Goal: Transaction & Acquisition: Purchase product/service

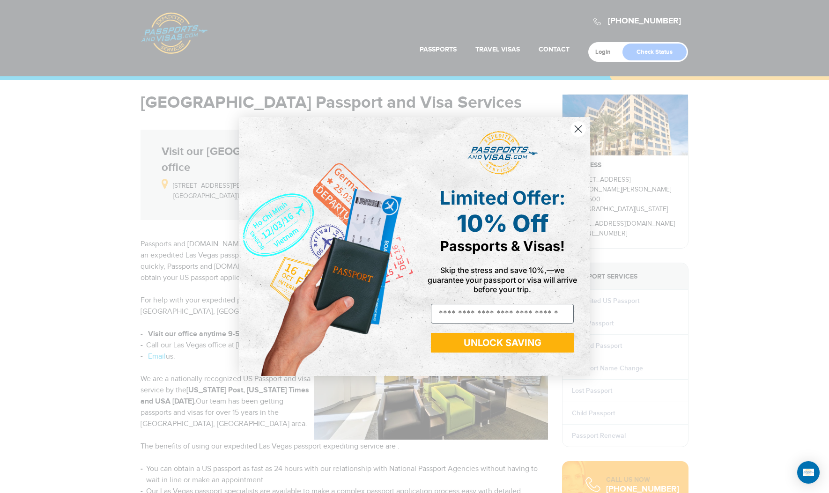
click at [575, 125] on circle "Close dialog" at bounding box center [577, 128] width 15 height 15
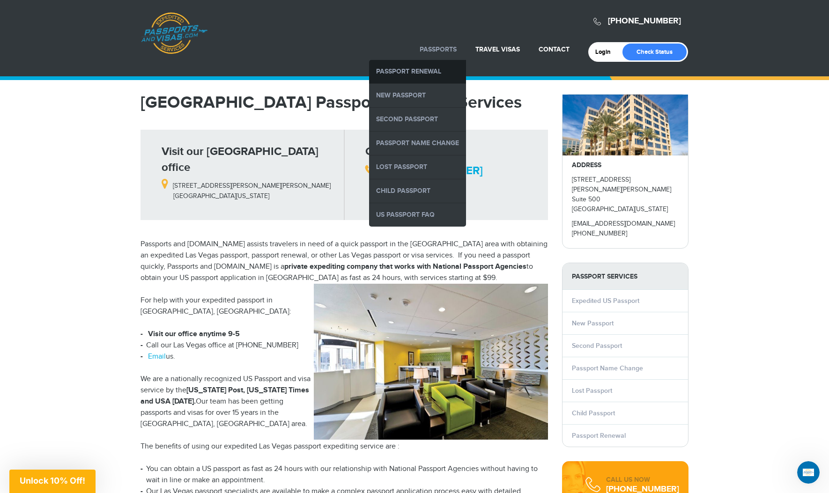
click at [435, 77] on link "Passport Renewal" at bounding box center [417, 71] width 97 height 23
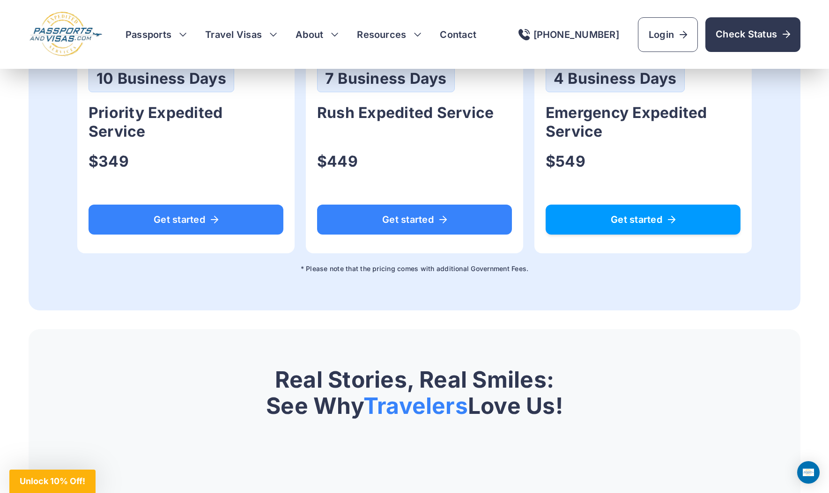
click at [620, 215] on span "Get started" at bounding box center [643, 219] width 170 height 9
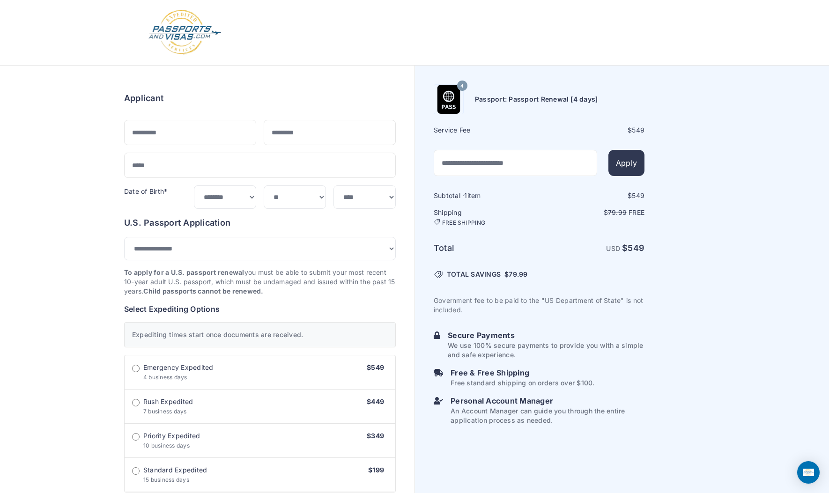
select select "*******"
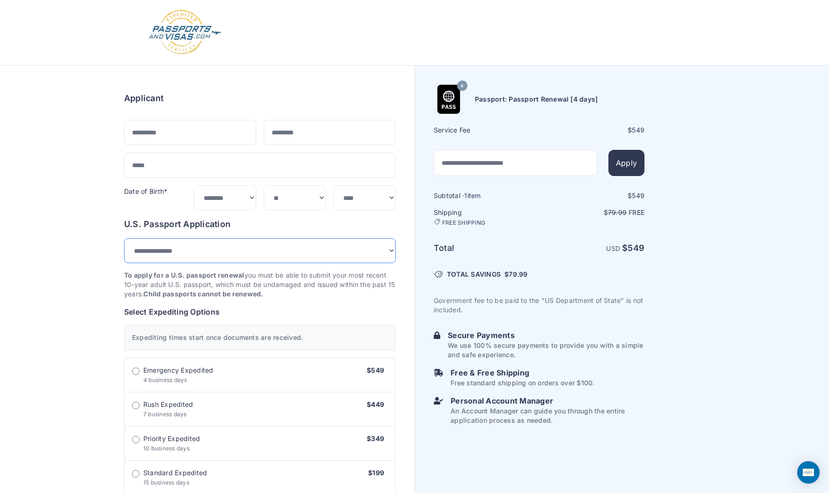
click at [363, 248] on select "**********" at bounding box center [259, 250] width 271 height 25
click at [263, 90] on form "Applicant Date of Birth* ***** ******* ******** ***** ***** *** **** **** *****…" at bounding box center [259, 469] width 271 height 771
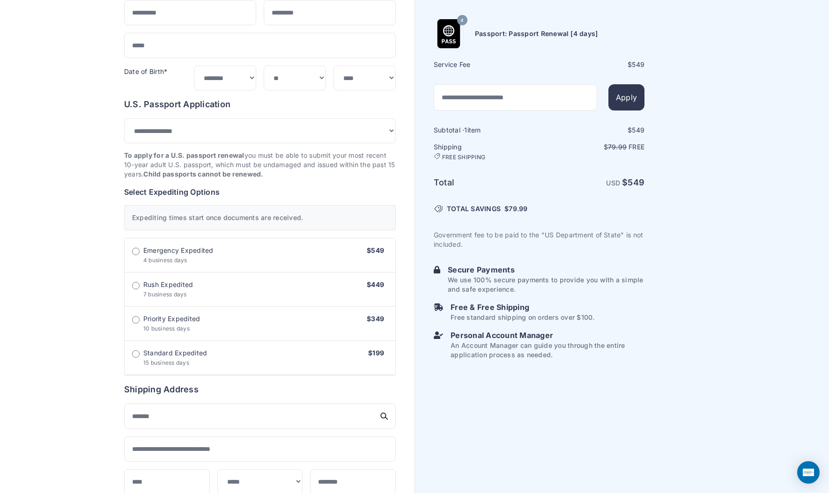
scroll to position [120, 0]
drag, startPoint x: 213, startPoint y: 166, endPoint x: 116, endPoint y: 165, distance: 97.4
click at [116, 165] on div "Order summary $ 549 4" at bounding box center [259, 360] width 309 height 831
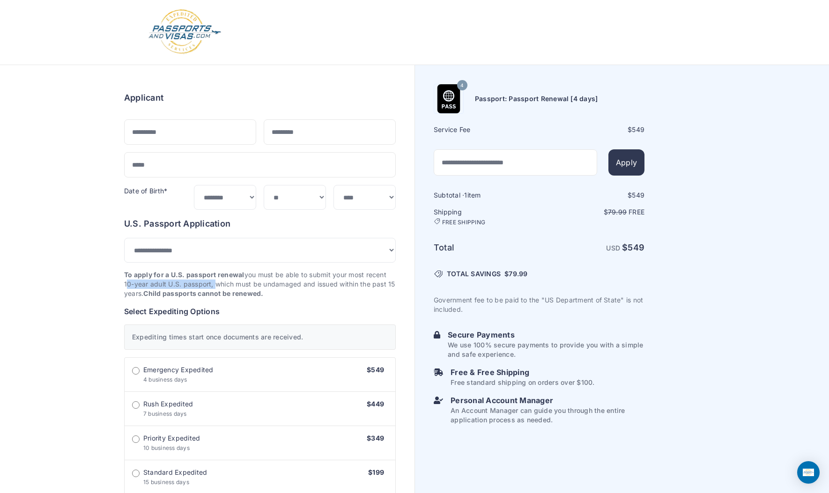
scroll to position [0, 0]
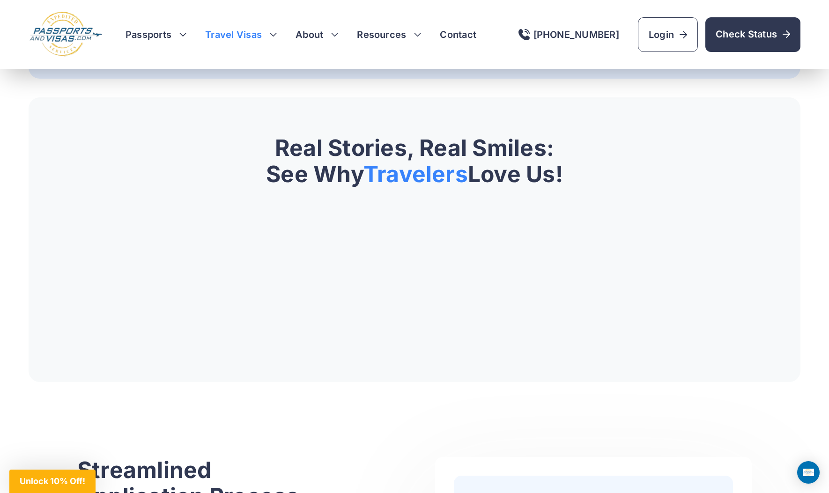
scroll to position [915, 0]
click at [228, 35] on h3 "Travel Visas" at bounding box center [241, 34] width 72 height 13
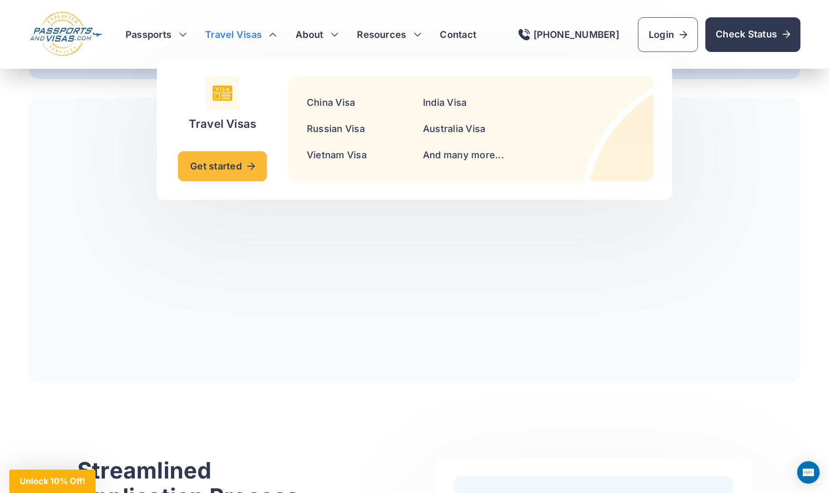
click at [453, 109] on li "India Visa" at bounding box center [475, 102] width 105 height 15
click at [453, 101] on link "India Visa" at bounding box center [445, 102] width 44 height 11
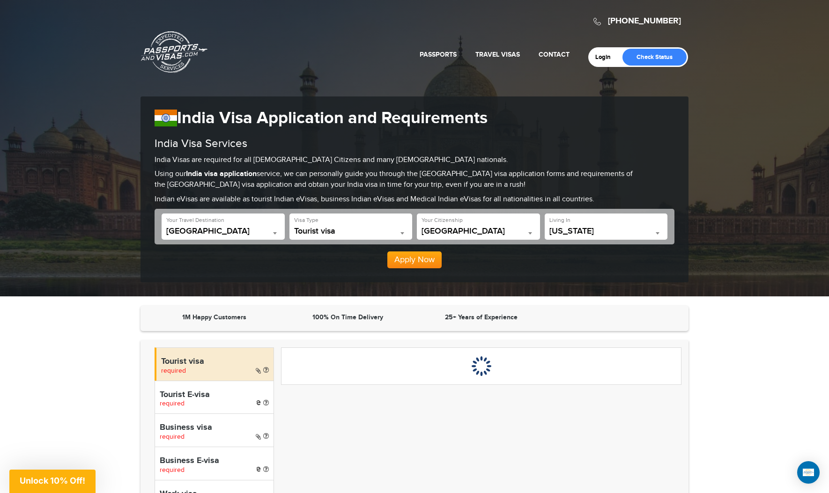
click at [562, 229] on span "[US_STATE]" at bounding box center [606, 231] width 114 height 9
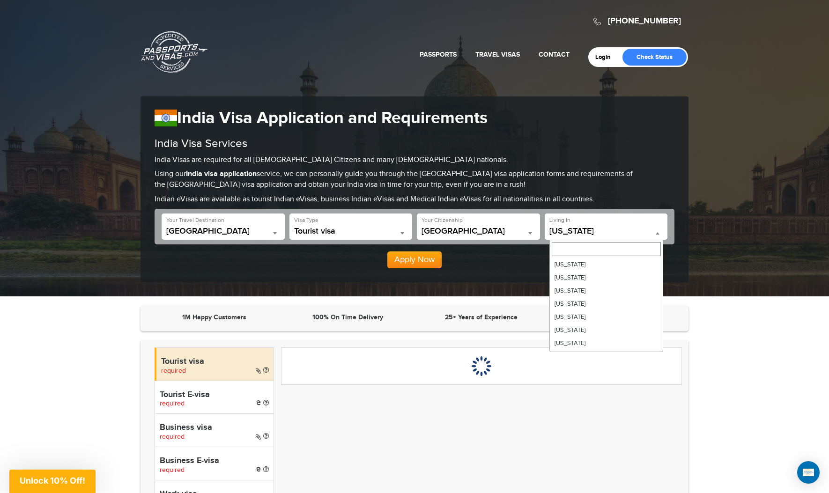
scroll to position [367, 0]
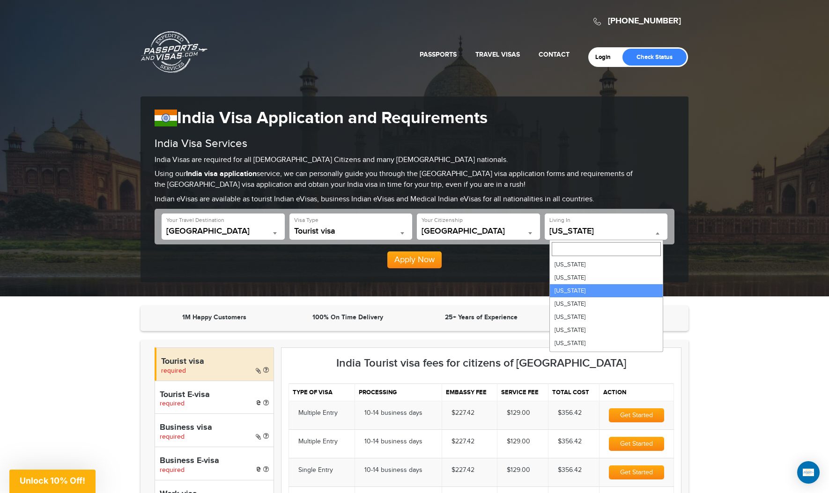
type input "*"
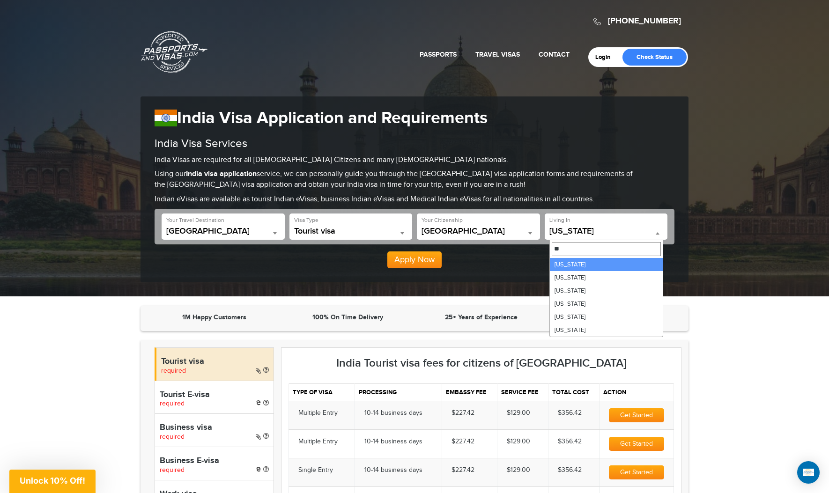
type input "**"
select select "**"
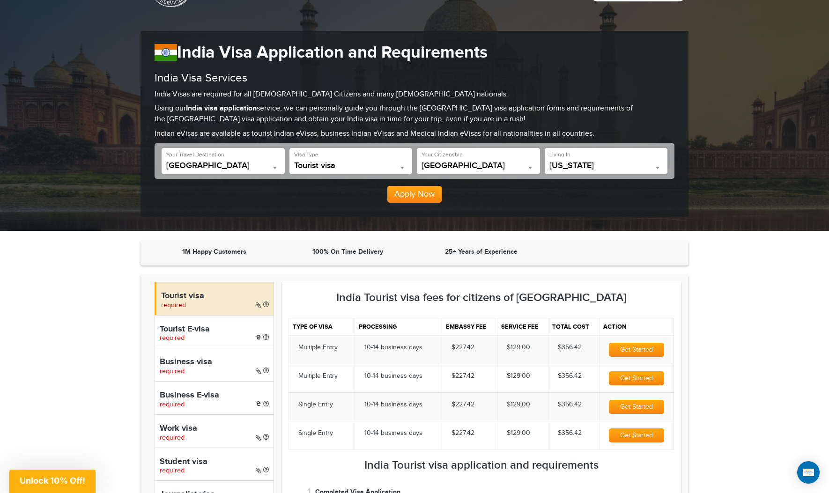
scroll to position [67, 0]
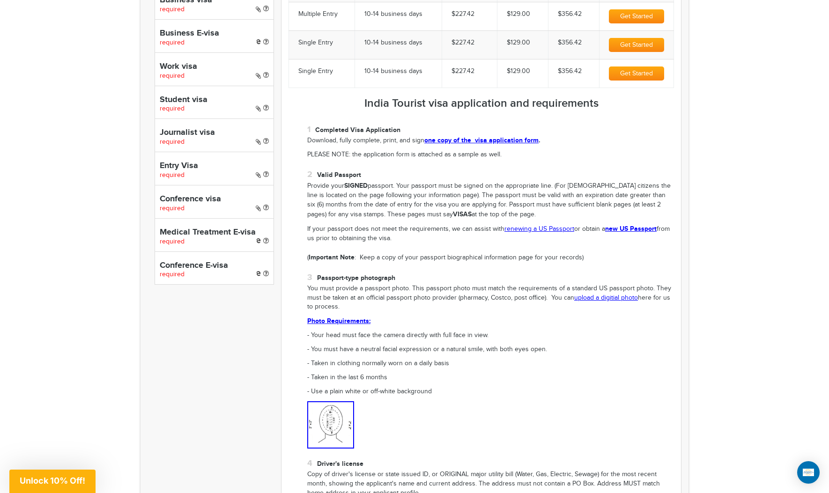
scroll to position [240, 0]
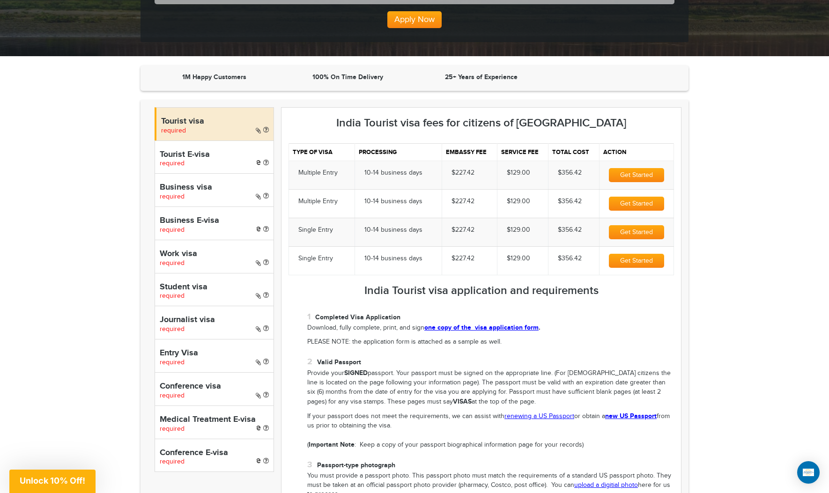
click at [183, 152] on h4 "Tourist E-visa" at bounding box center [214, 154] width 109 height 9
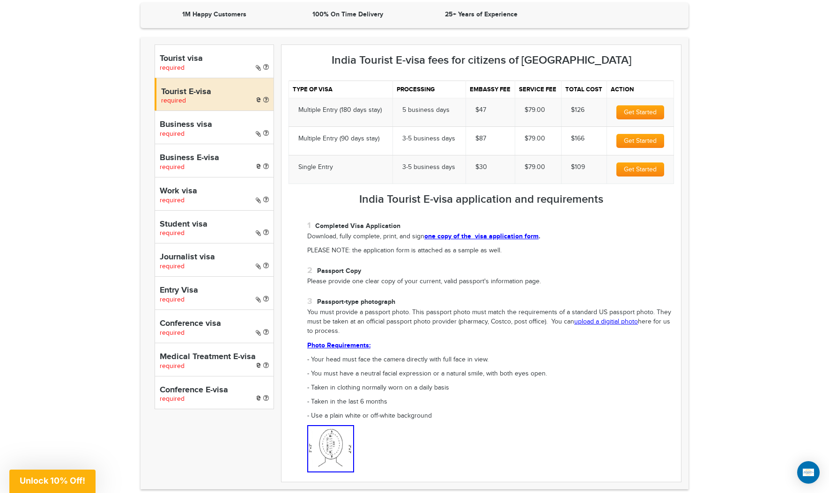
scroll to position [304, 0]
click at [219, 132] on div "Business visa required" at bounding box center [213, 126] width 119 height 33
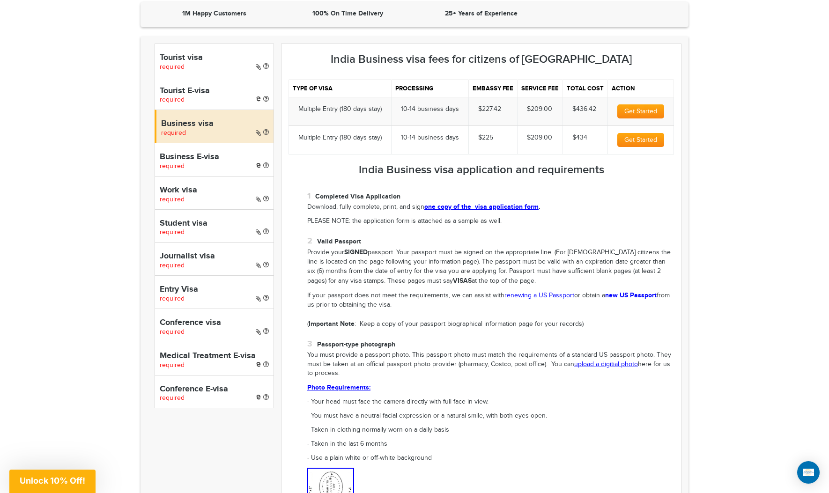
click at [219, 194] on h4 "Work visa" at bounding box center [214, 190] width 109 height 9
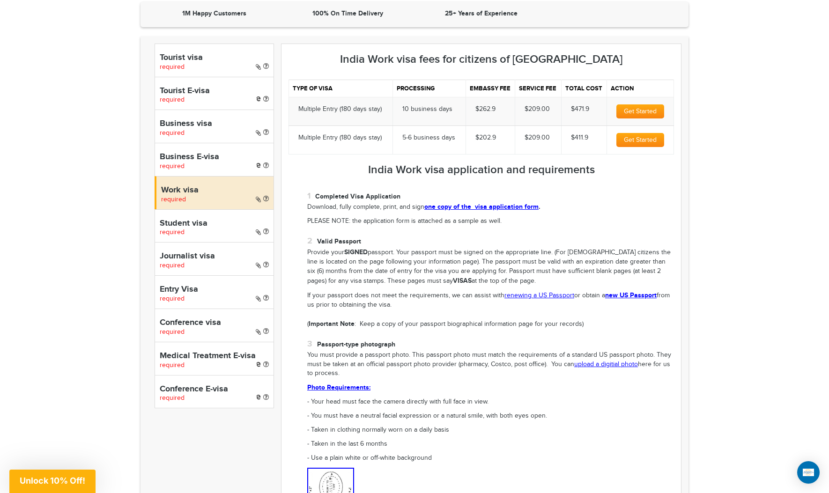
click at [197, 289] on h4 "Entry Visa" at bounding box center [214, 289] width 109 height 9
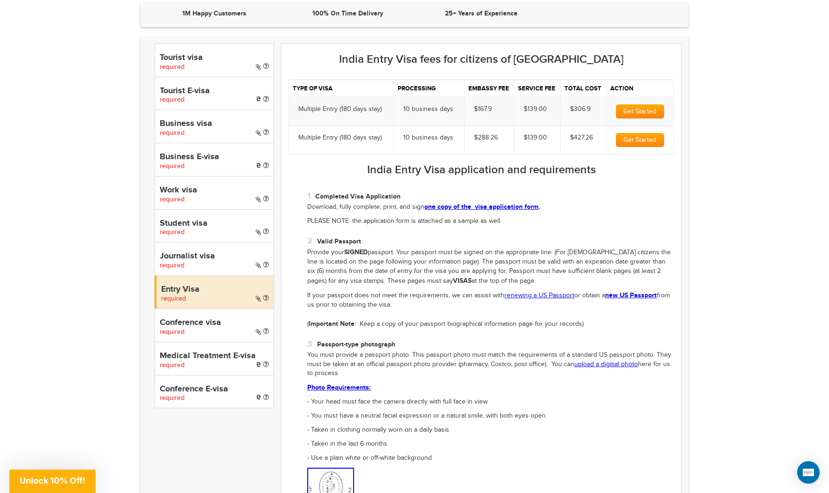
click at [212, 391] on h4 "Conference E-visa" at bounding box center [214, 389] width 109 height 9
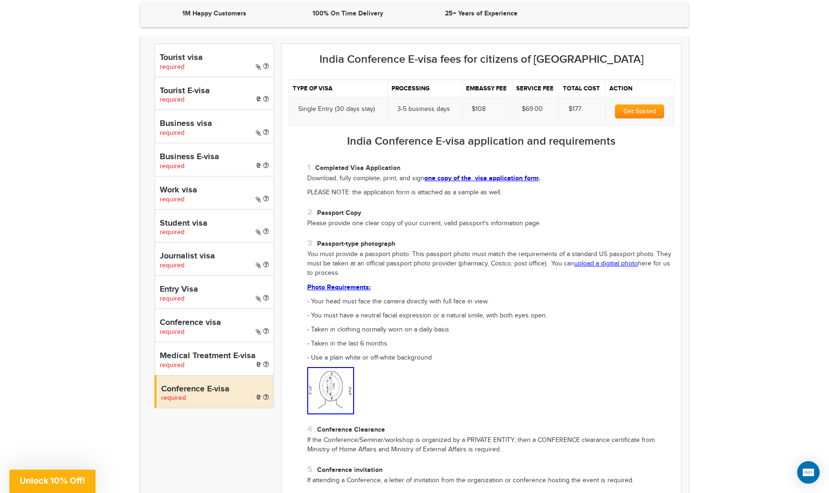
click at [193, 92] on h4 "Tourist E-visa" at bounding box center [214, 91] width 109 height 9
select select "*****"
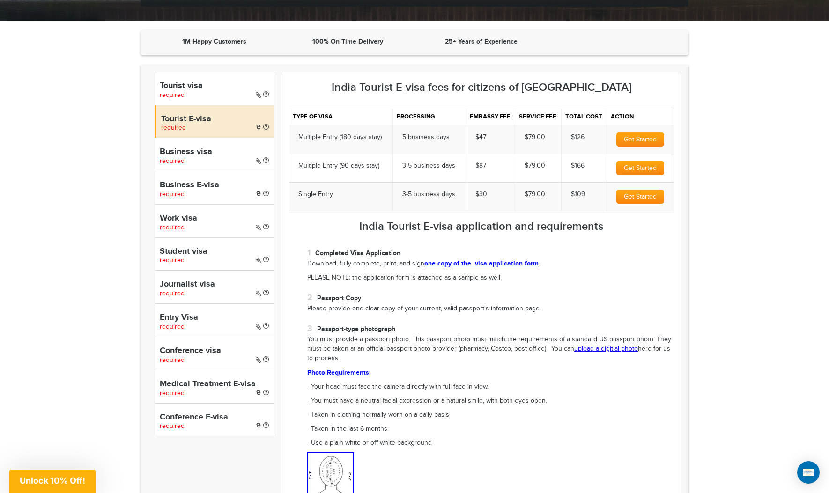
scroll to position [283, 0]
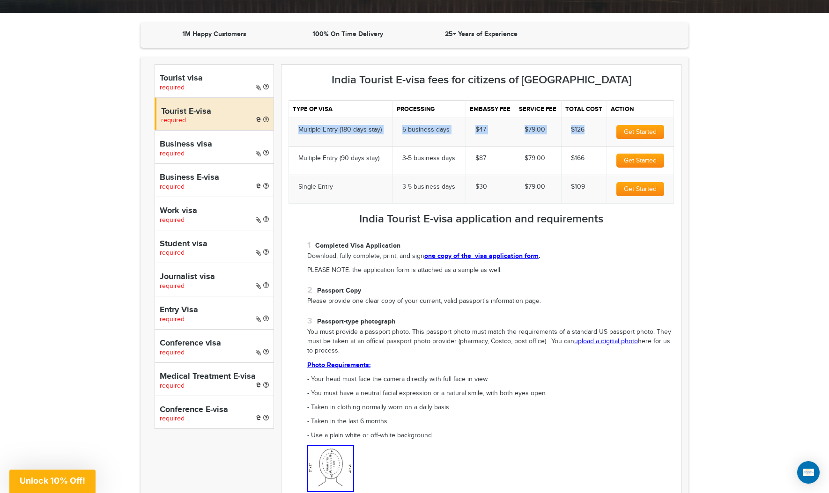
drag, startPoint x: 292, startPoint y: 129, endPoint x: 583, endPoint y: 132, distance: 291.2
click at [584, 132] on tr "Multiple Entry (180 days stay) 5 business days $47 $79.00 $126 Get Started" at bounding box center [481, 132] width 385 height 29
click at [632, 127] on button "Get Started" at bounding box center [640, 132] width 48 height 14
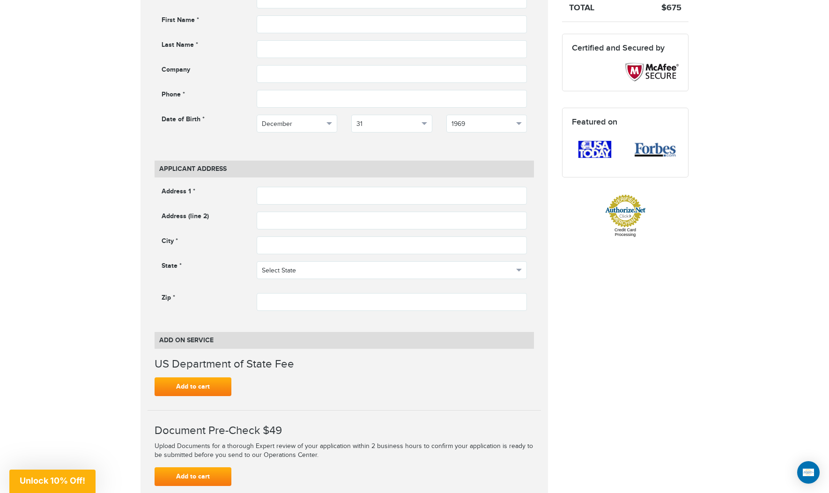
scroll to position [463, 0]
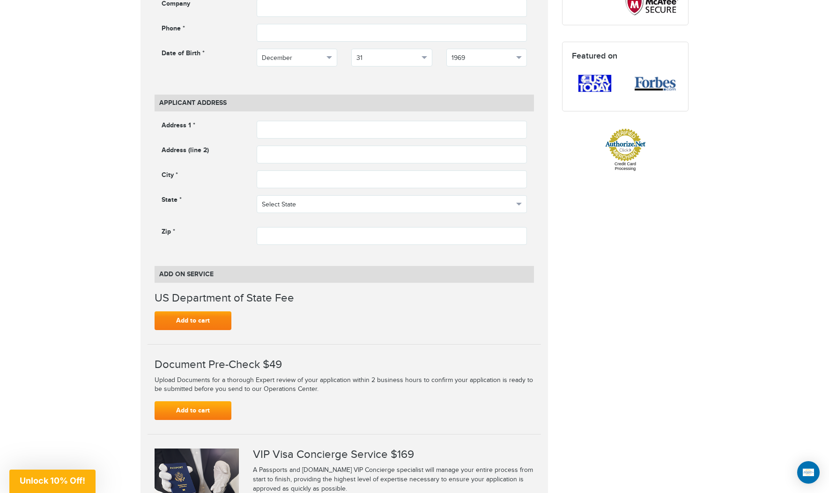
click at [191, 317] on link "Add to cart" at bounding box center [192, 320] width 77 height 19
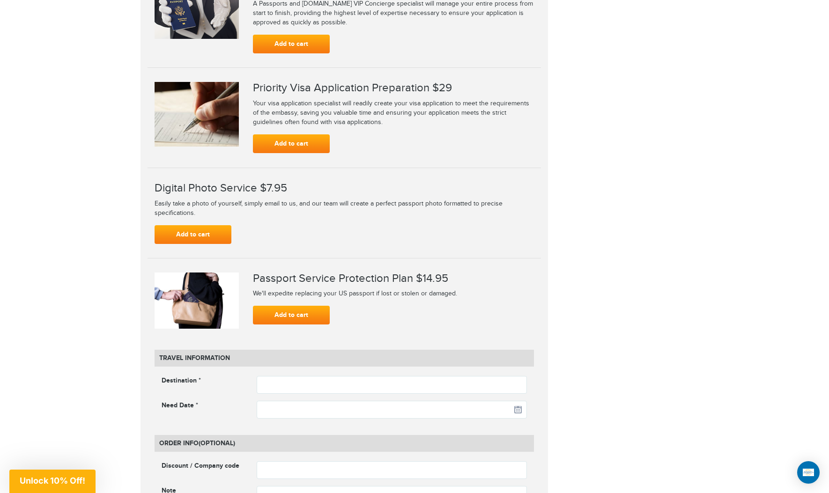
scroll to position [1026, 0]
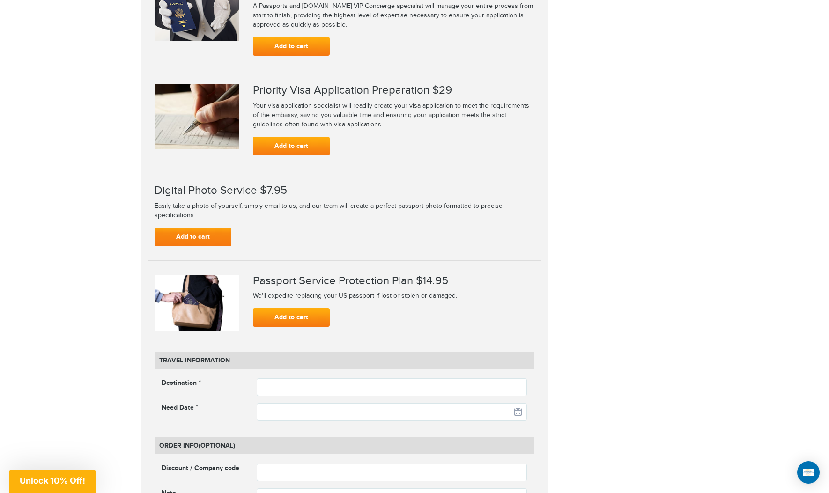
click at [220, 229] on link "Add to cart" at bounding box center [192, 236] width 77 height 19
click at [277, 145] on link "Add to cart" at bounding box center [291, 146] width 77 height 19
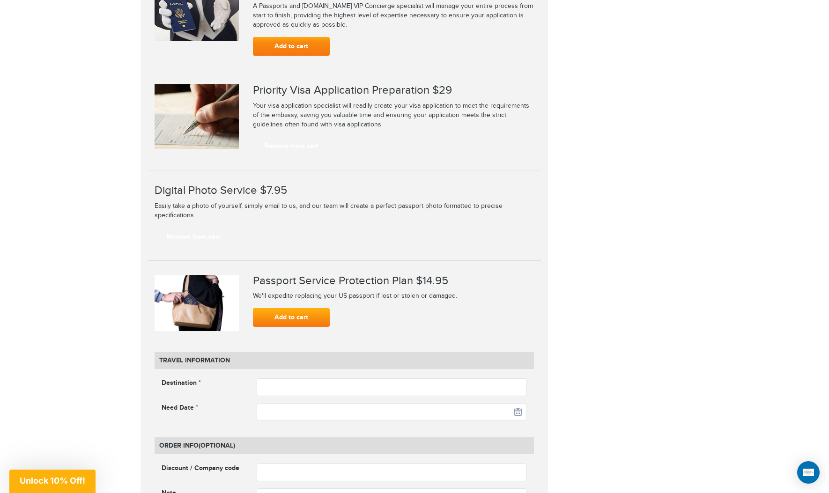
click at [269, 37] on link "Add to cart" at bounding box center [291, 46] width 77 height 19
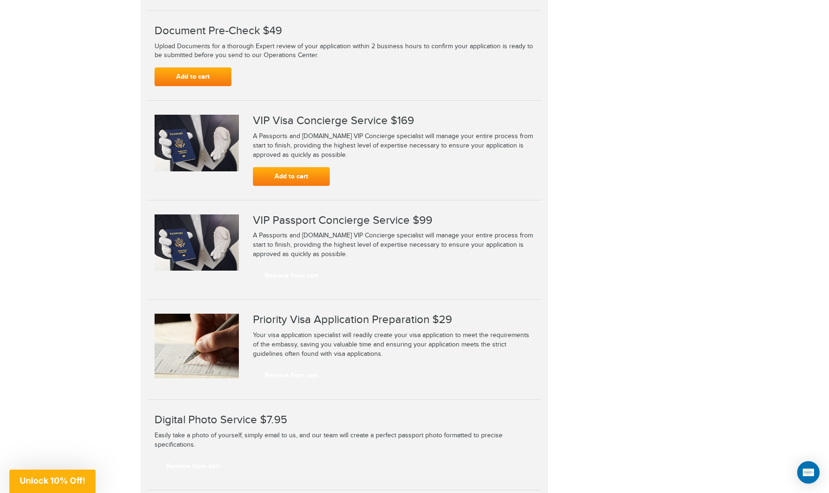
scroll to position [785, 0]
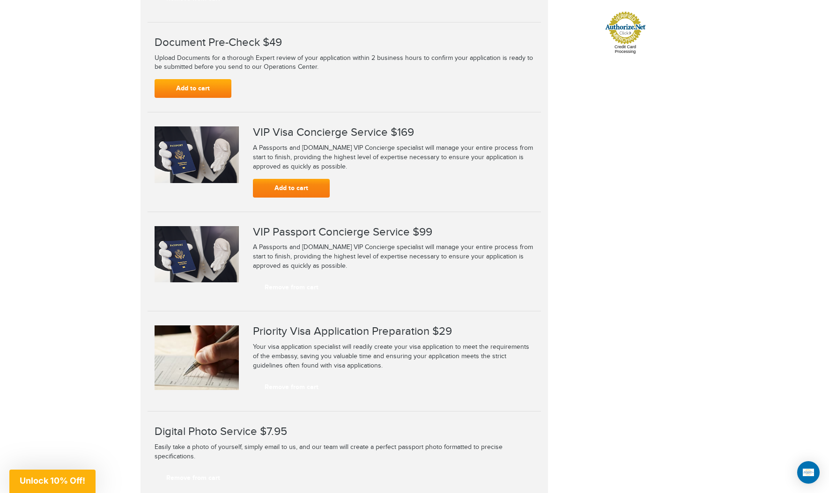
click at [286, 188] on link "Add to cart" at bounding box center [291, 188] width 77 height 19
click at [206, 82] on link "Add to cart" at bounding box center [192, 88] width 77 height 19
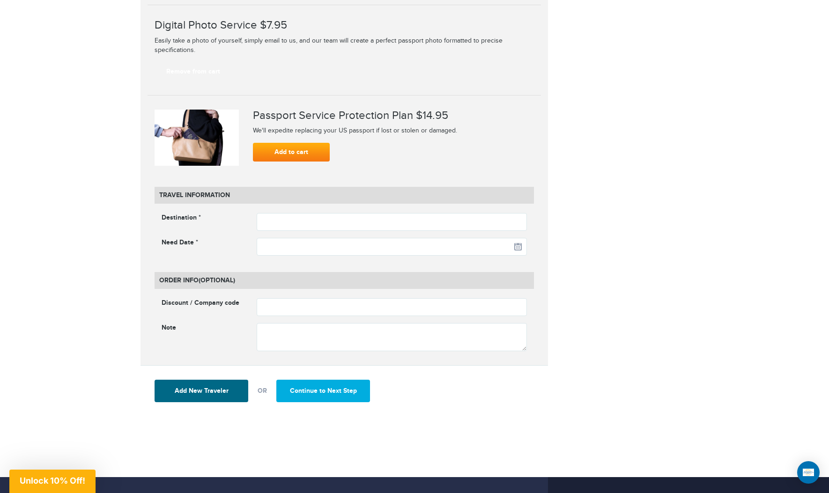
scroll to position [1199, 0]
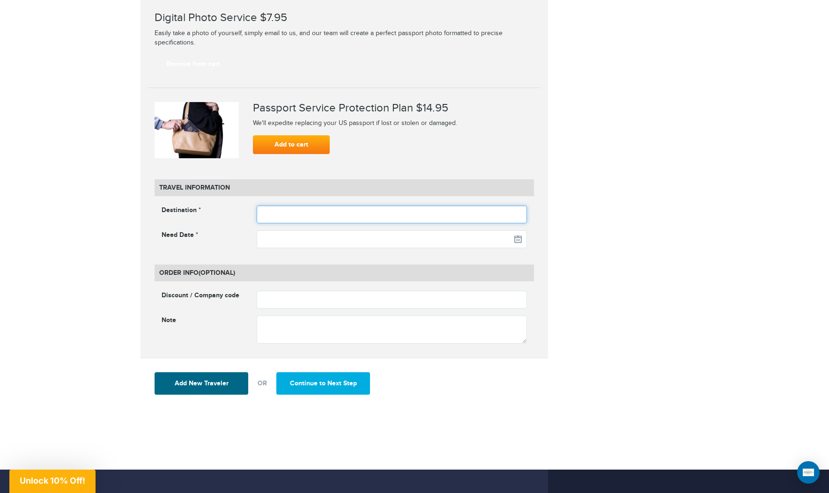
click at [382, 211] on input "text" at bounding box center [392, 214] width 271 height 18
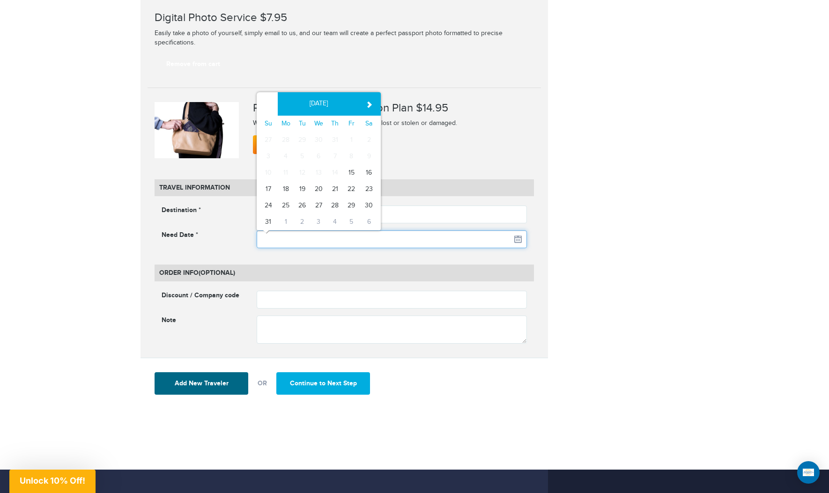
click at [355, 234] on input "text" at bounding box center [392, 239] width 271 height 18
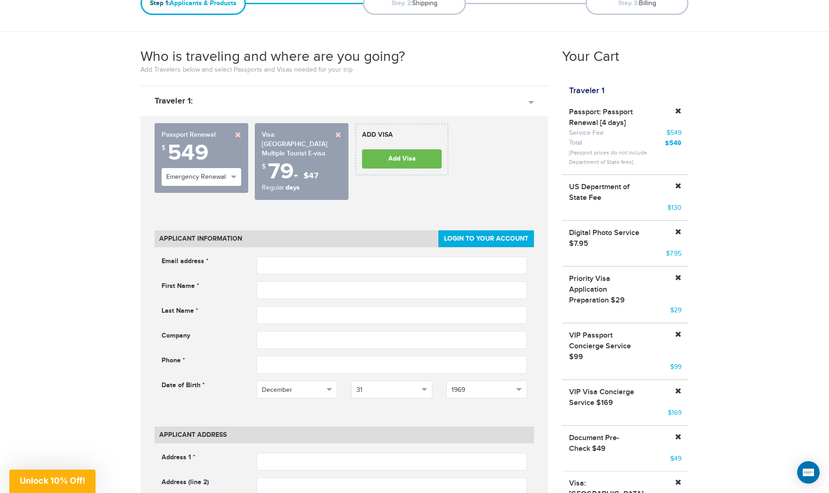
scroll to position [0, 0]
